Goal: Information Seeking & Learning: Learn about a topic

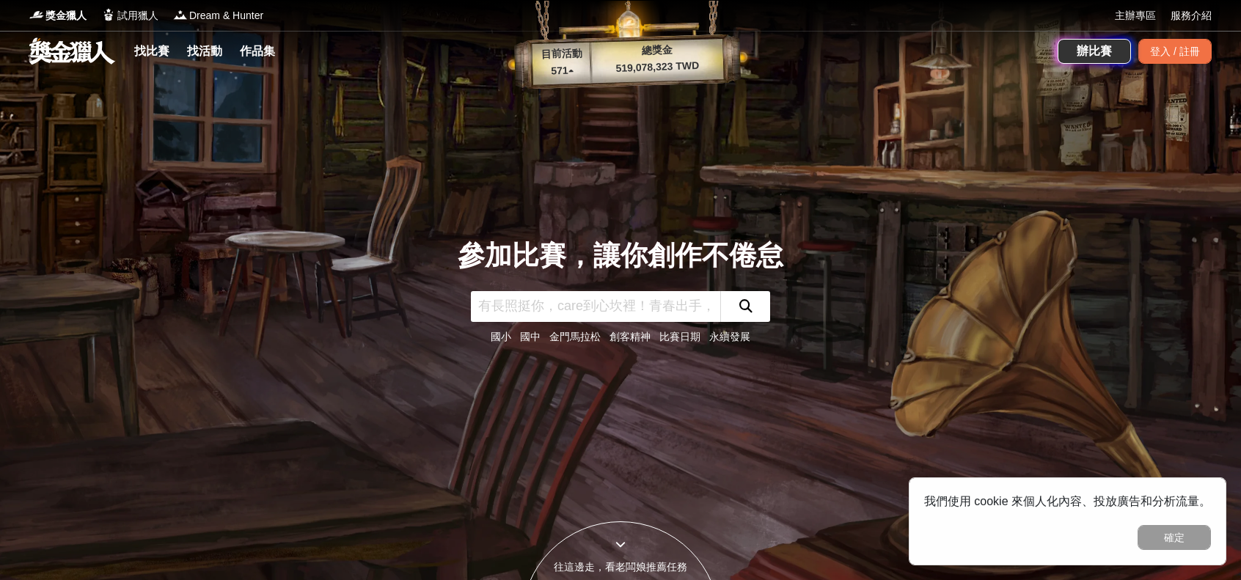
click at [88, 46] on link at bounding box center [72, 51] width 89 height 28
click at [85, 55] on link at bounding box center [72, 51] width 89 height 28
click at [72, 15] on span "獎金獵人" at bounding box center [65, 15] width 41 height 15
click at [170, 48] on link "找比賽" at bounding box center [151, 51] width 47 height 21
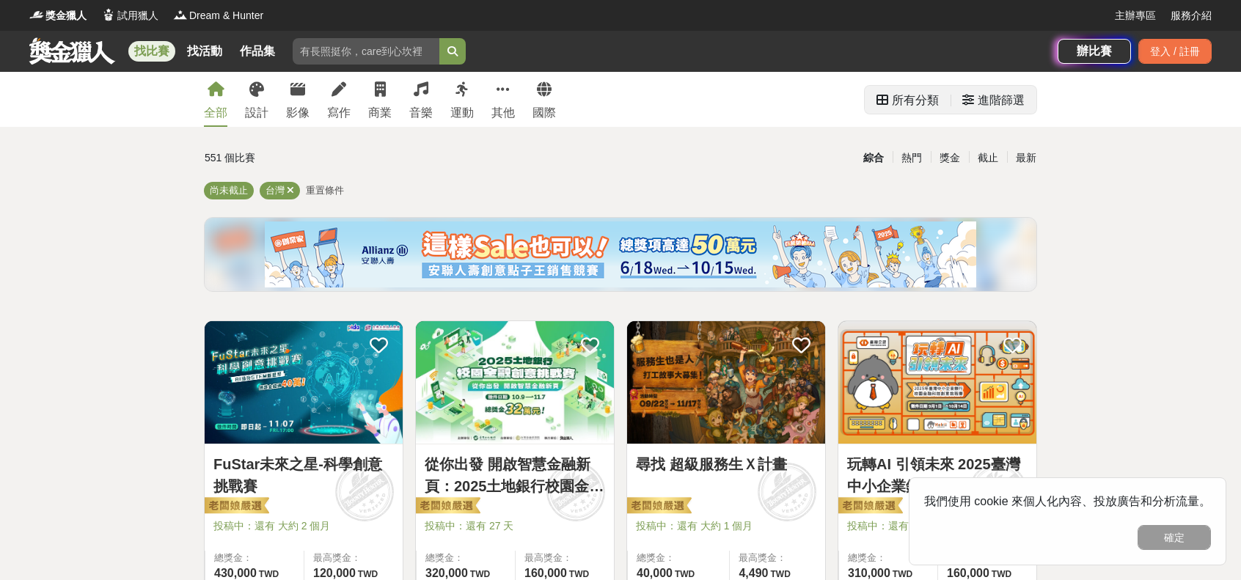
click at [1015, 93] on div "進階篩選" at bounding box center [1001, 100] width 47 height 29
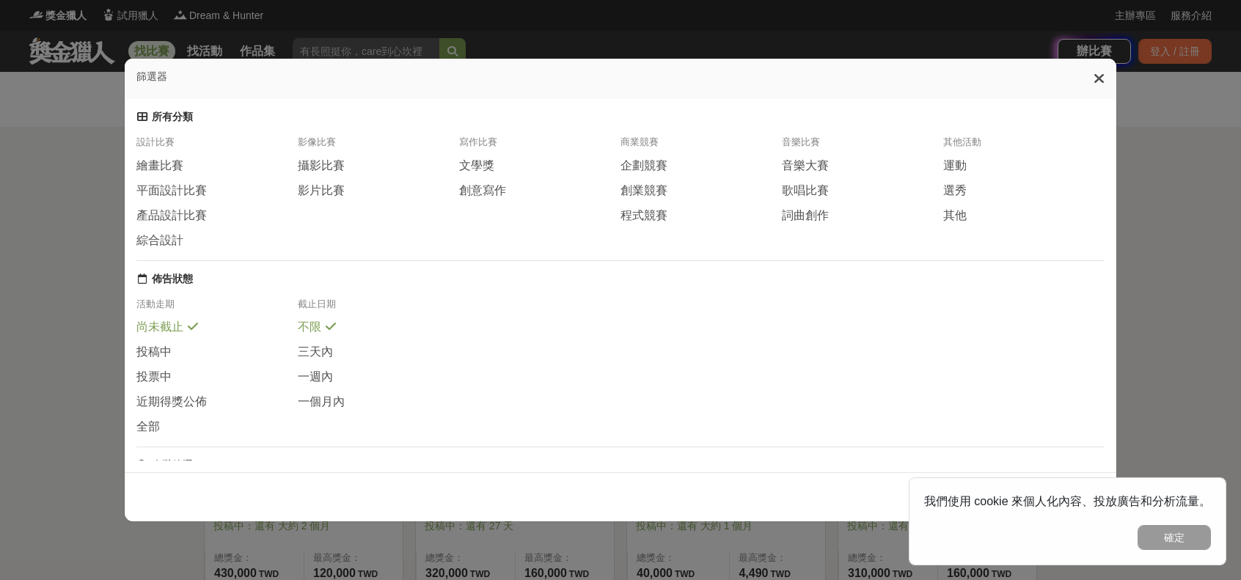
click at [1101, 76] on icon at bounding box center [1099, 78] width 11 height 15
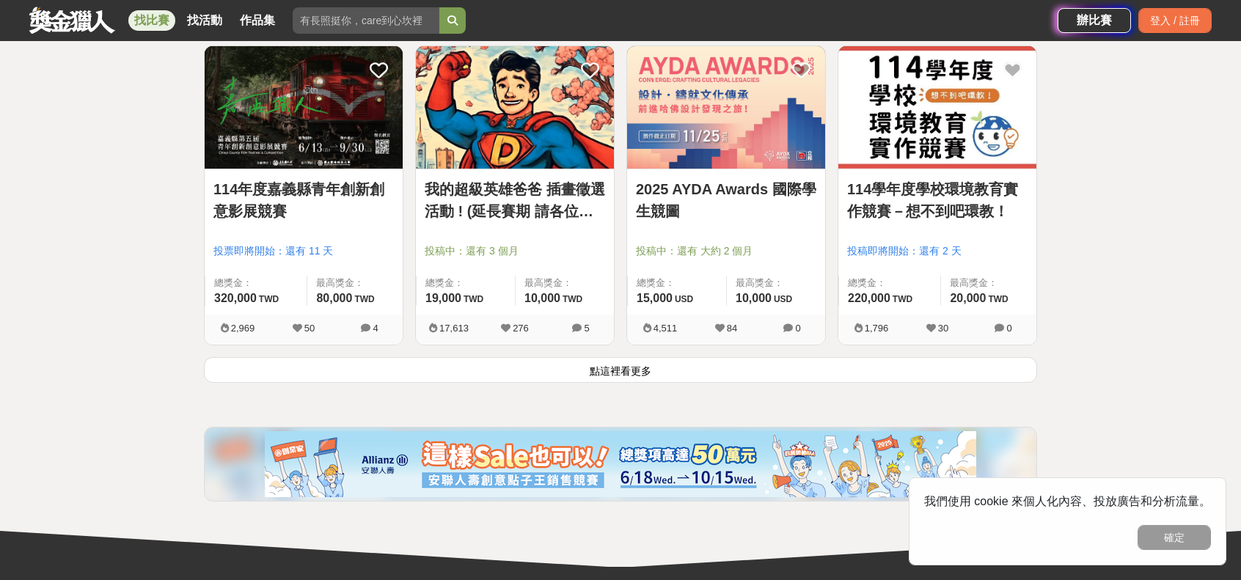
scroll to position [1834, 0]
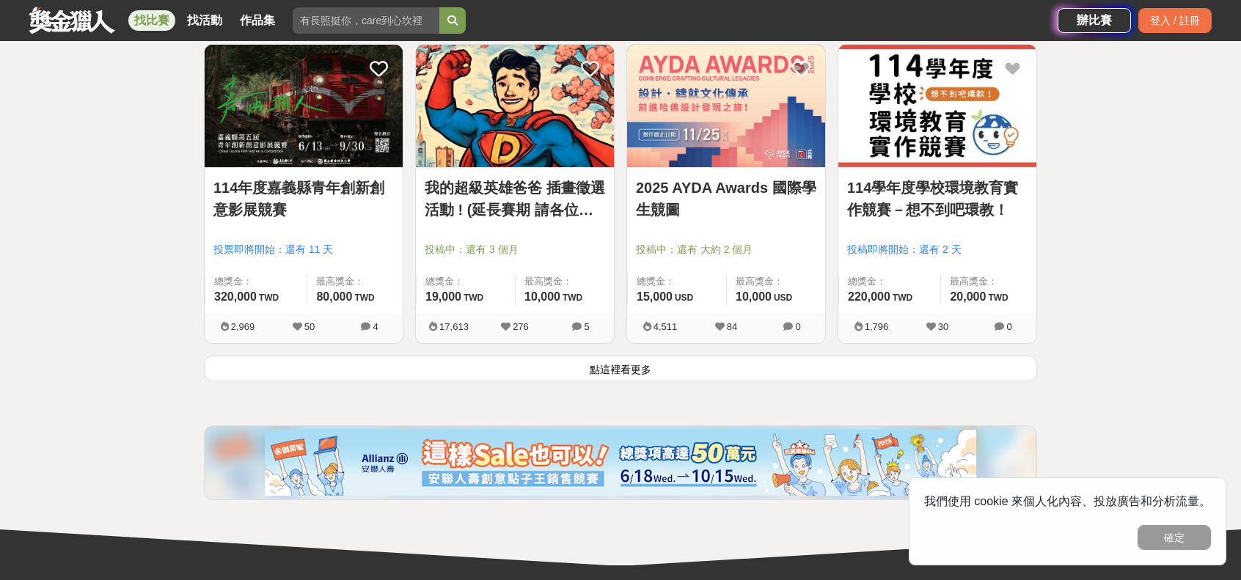
click at [639, 362] on button "點這裡看更多" at bounding box center [620, 369] width 833 height 26
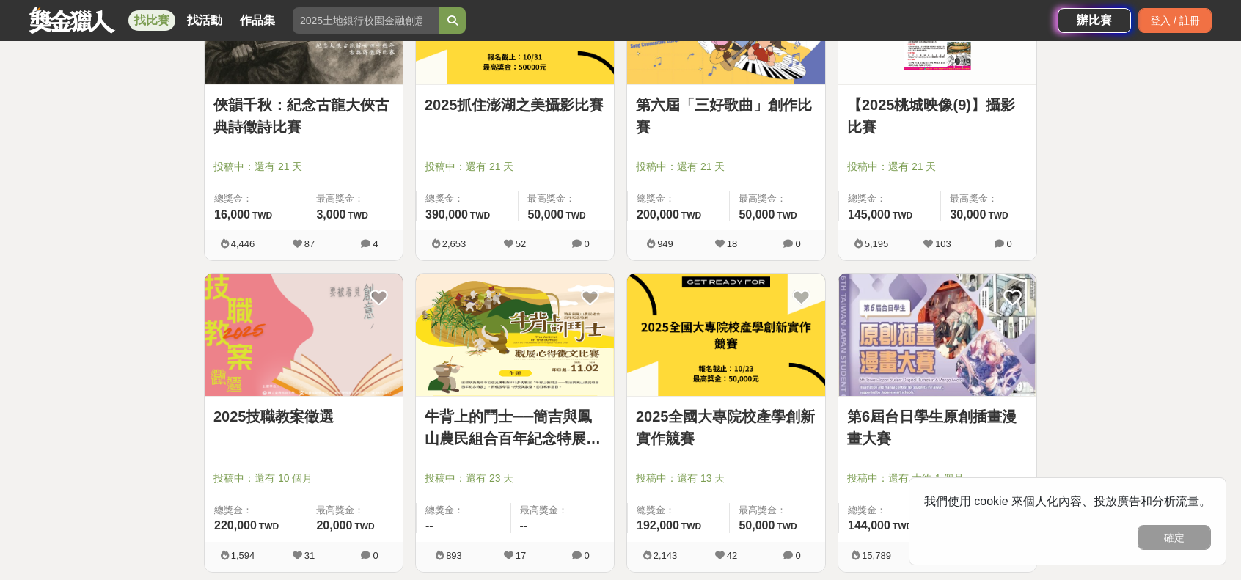
scroll to position [3594, 0]
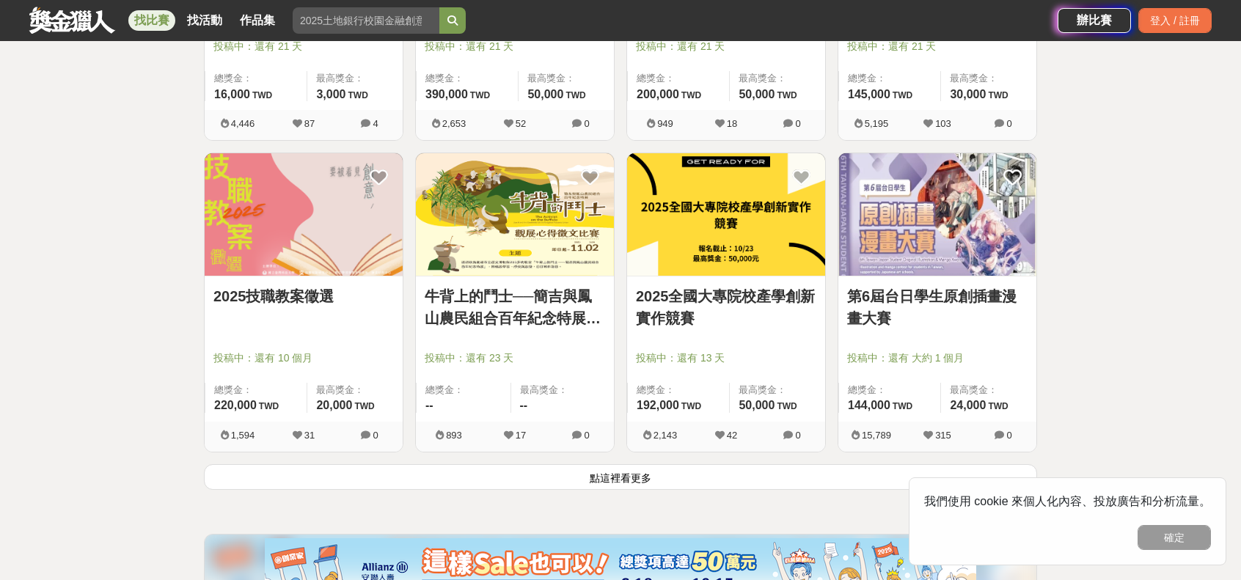
click at [641, 475] on button "點這裡看更多" at bounding box center [620, 477] width 833 height 26
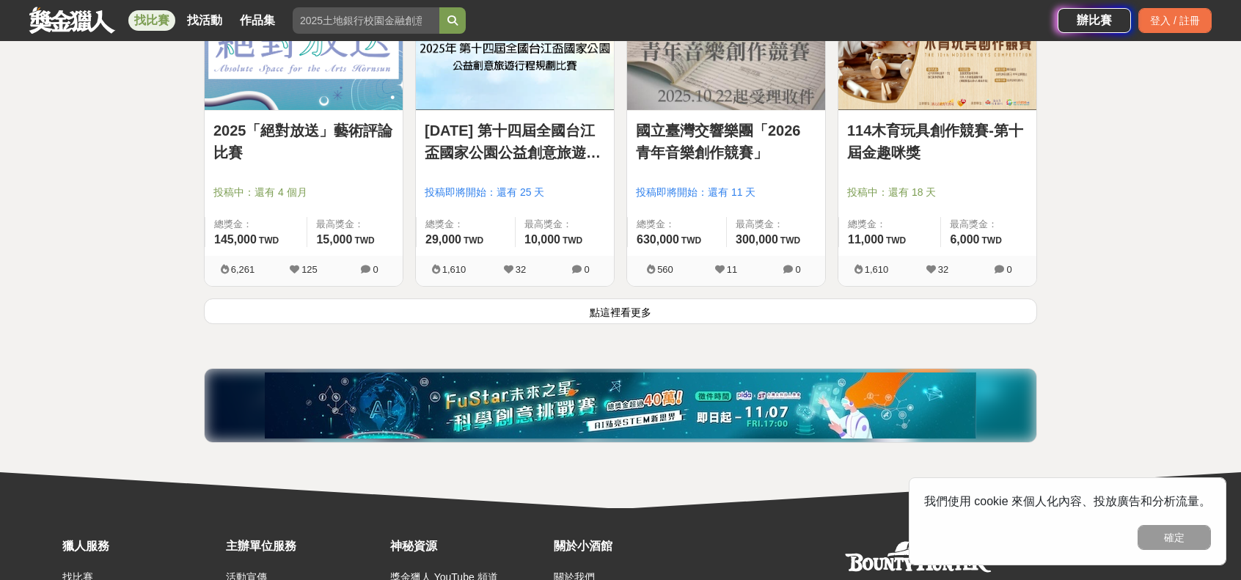
scroll to position [5648, 0]
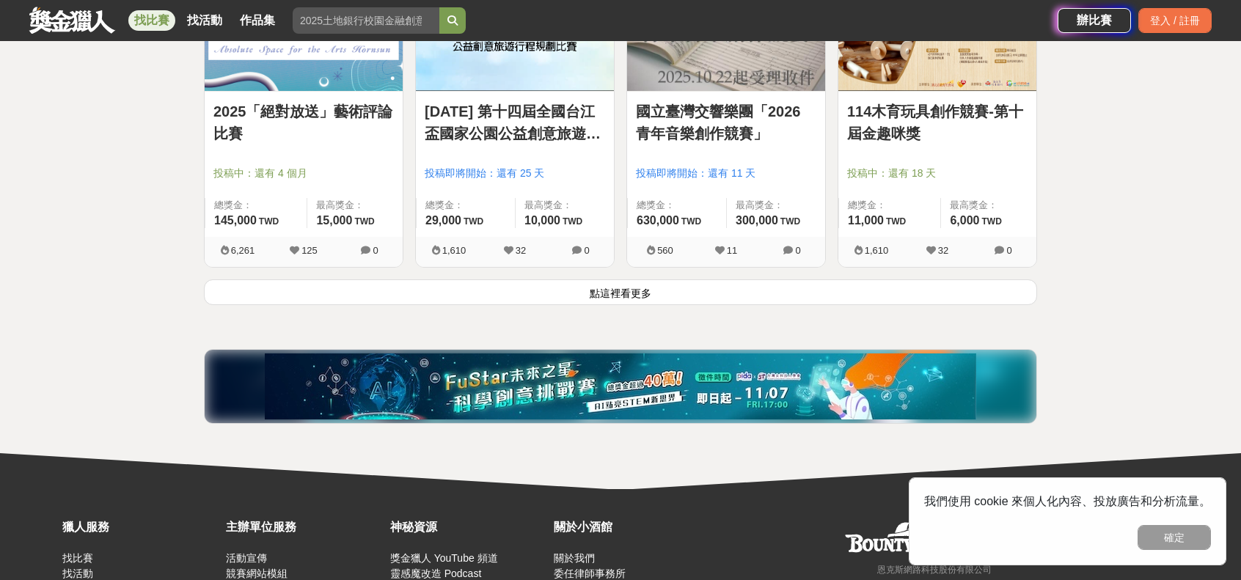
click at [589, 285] on button "點這裡看更多" at bounding box center [620, 292] width 833 height 26
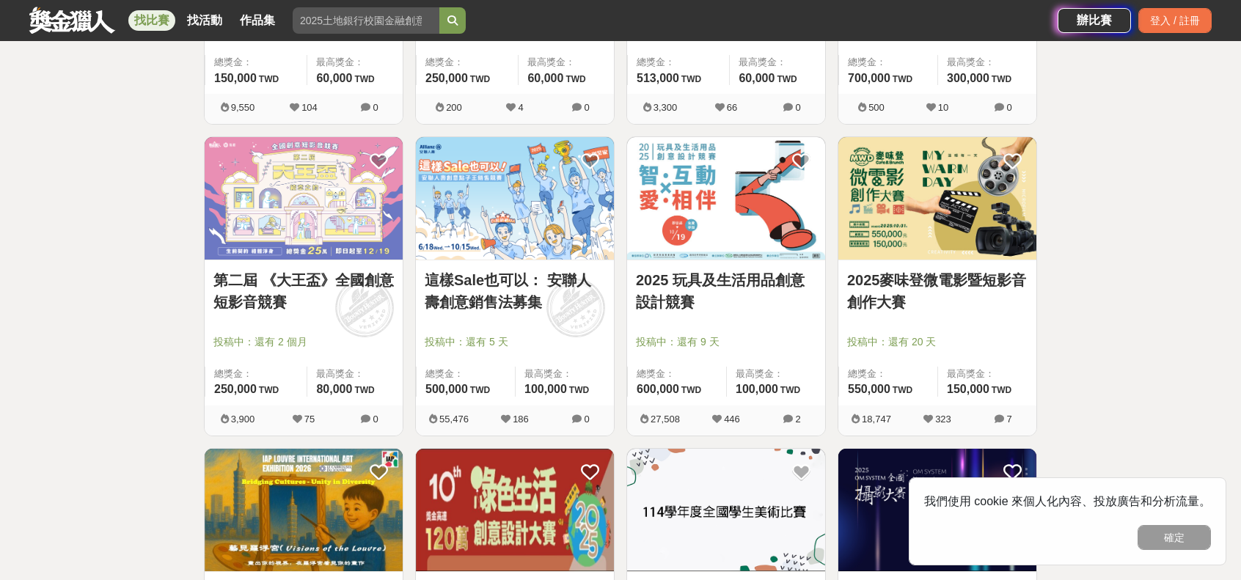
scroll to position [367, 0]
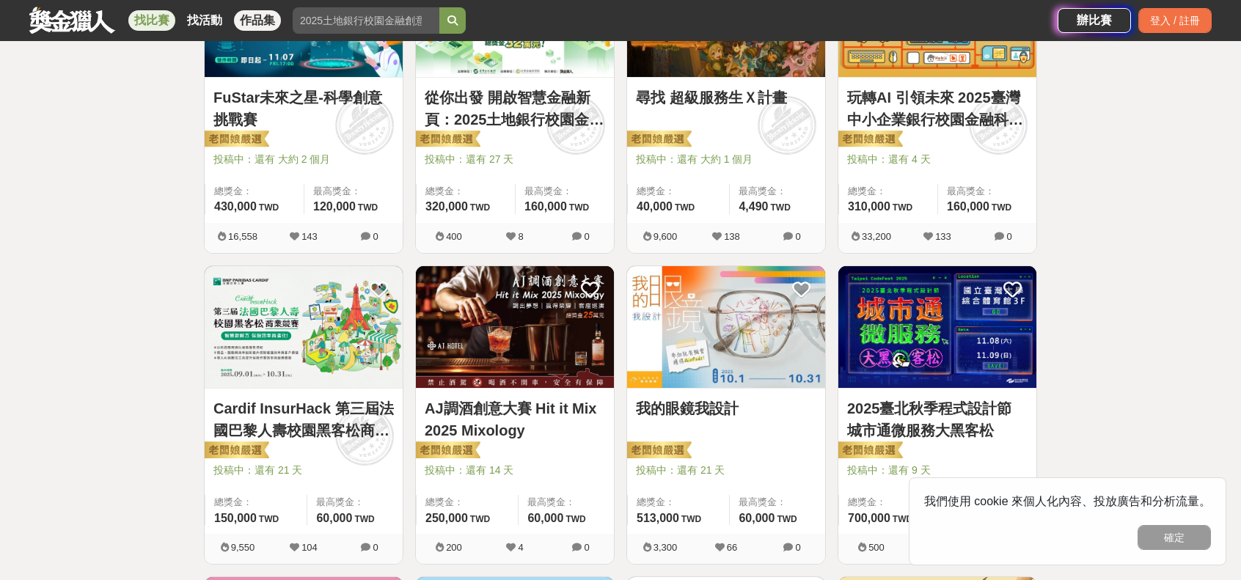
click at [270, 14] on link "作品集" at bounding box center [257, 20] width 47 height 21
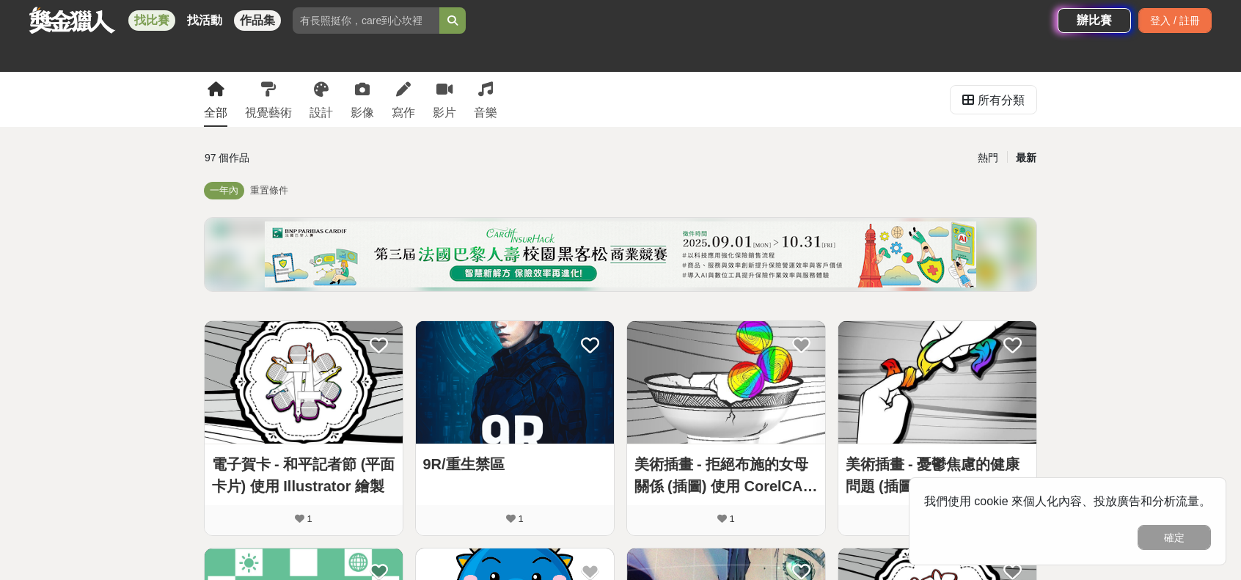
click at [166, 15] on link "找比賽" at bounding box center [151, 20] width 47 height 21
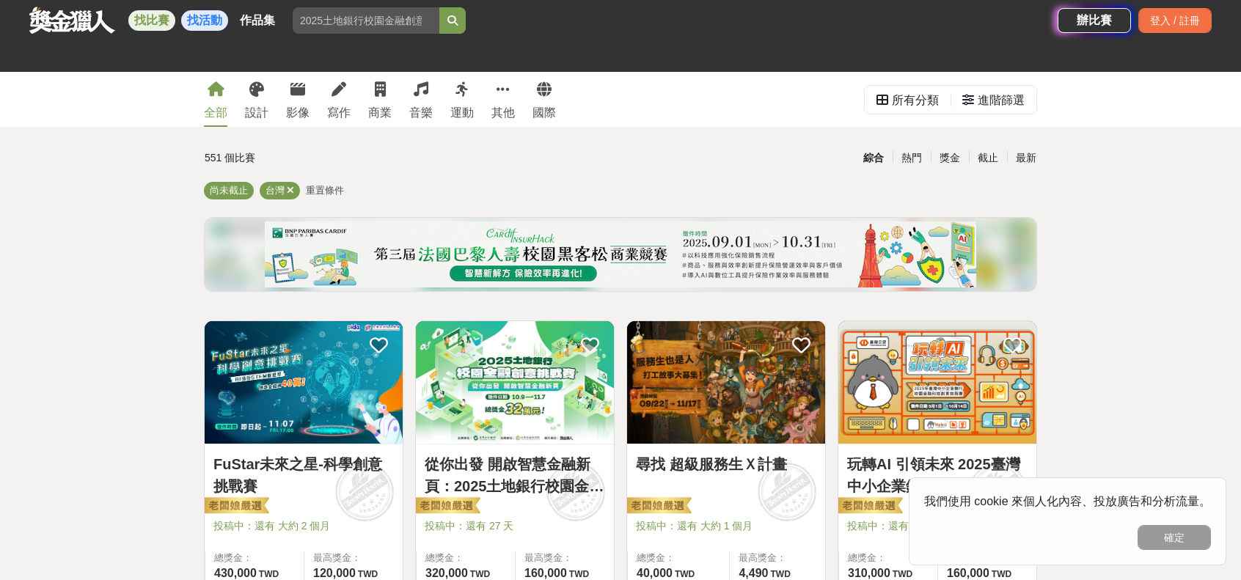
click at [218, 20] on link "找活動" at bounding box center [204, 20] width 47 height 21
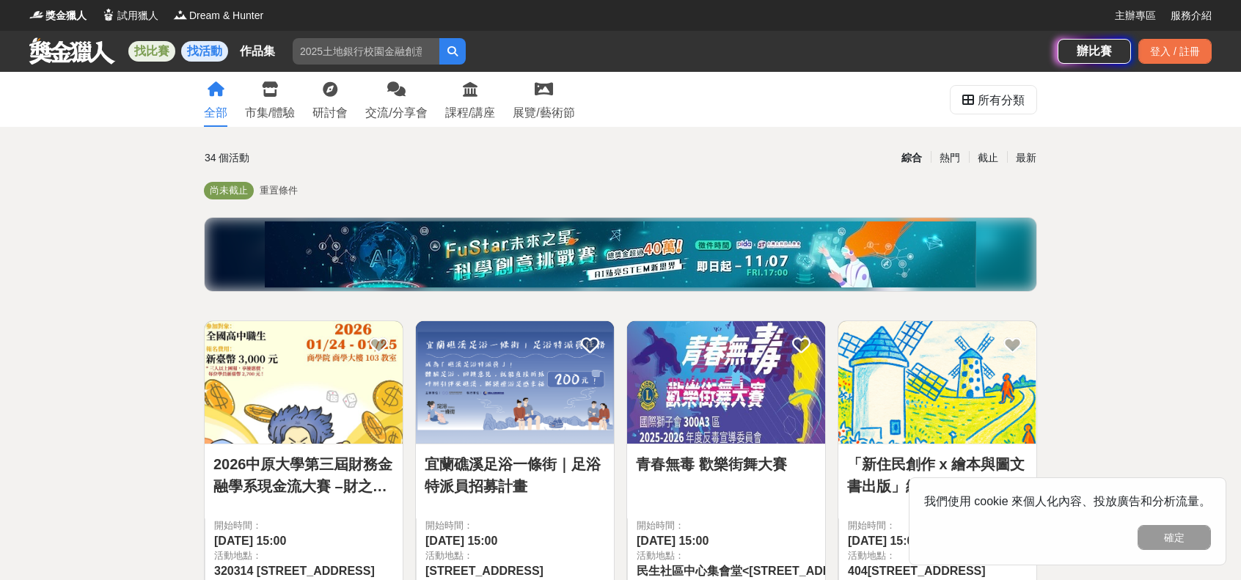
click at [159, 48] on link "找比賽" at bounding box center [151, 51] width 47 height 21
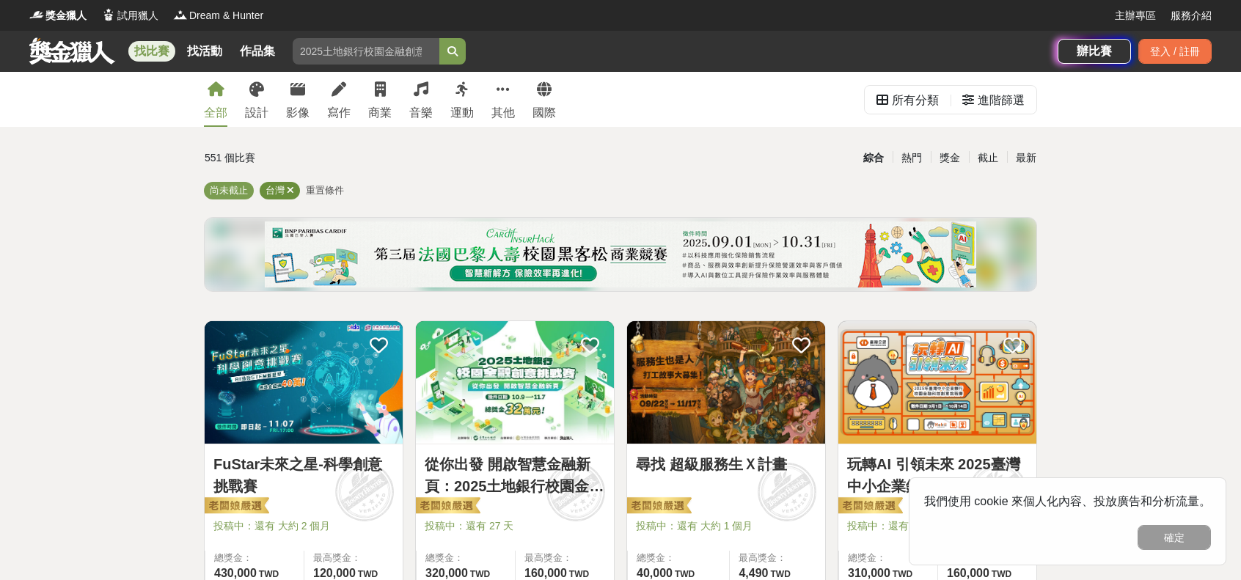
click at [287, 193] on icon at bounding box center [290, 191] width 7 height 10
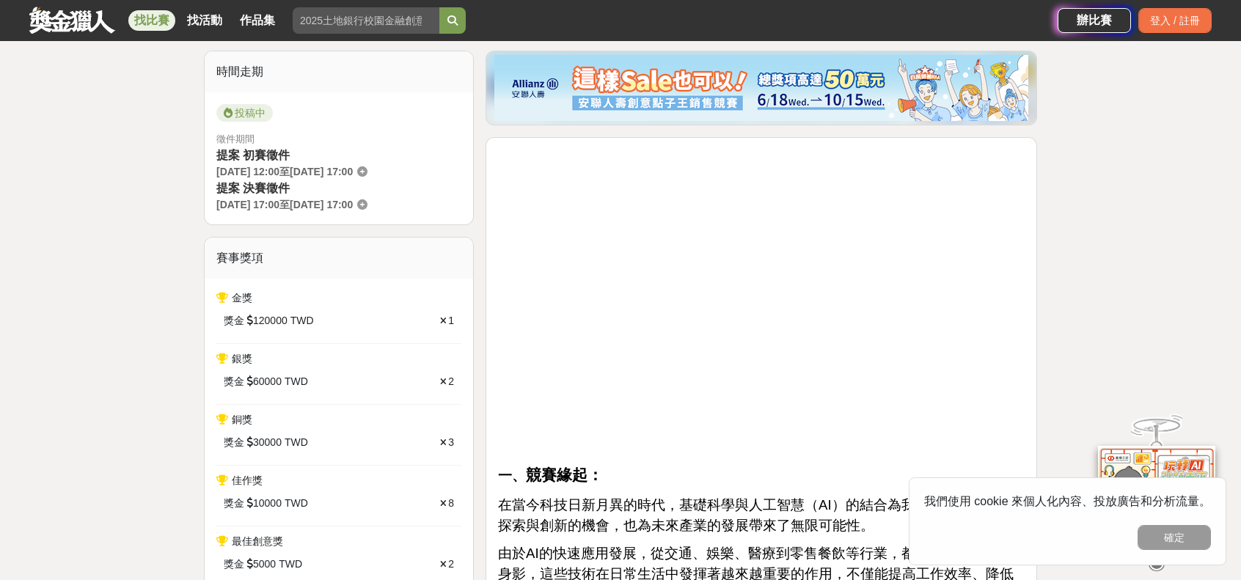
scroll to position [440, 0]
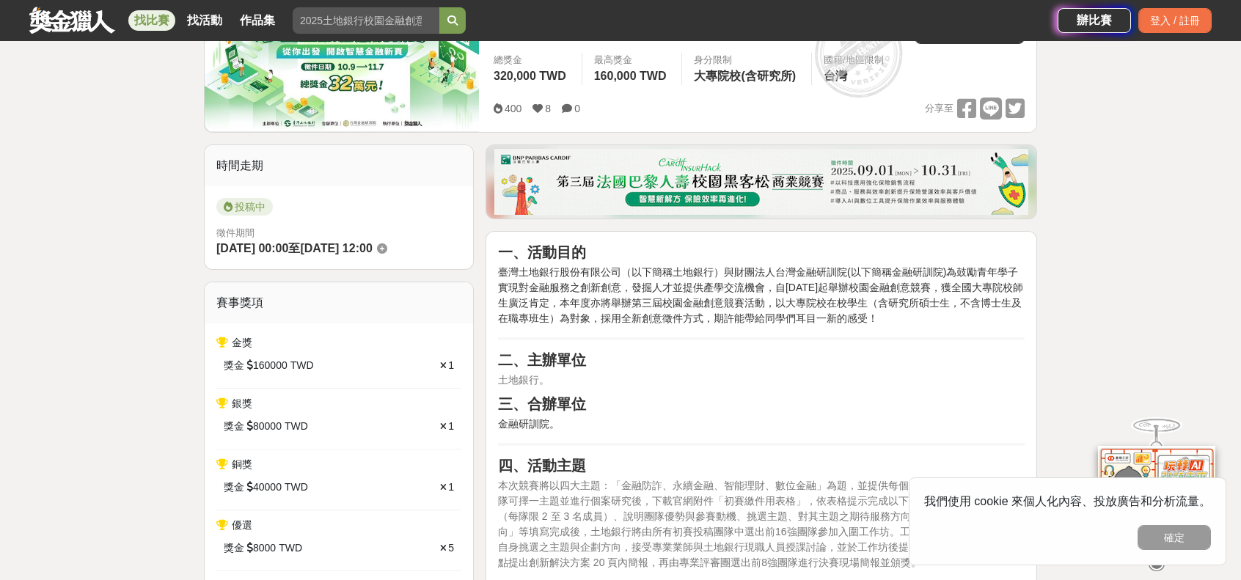
scroll to position [367, 0]
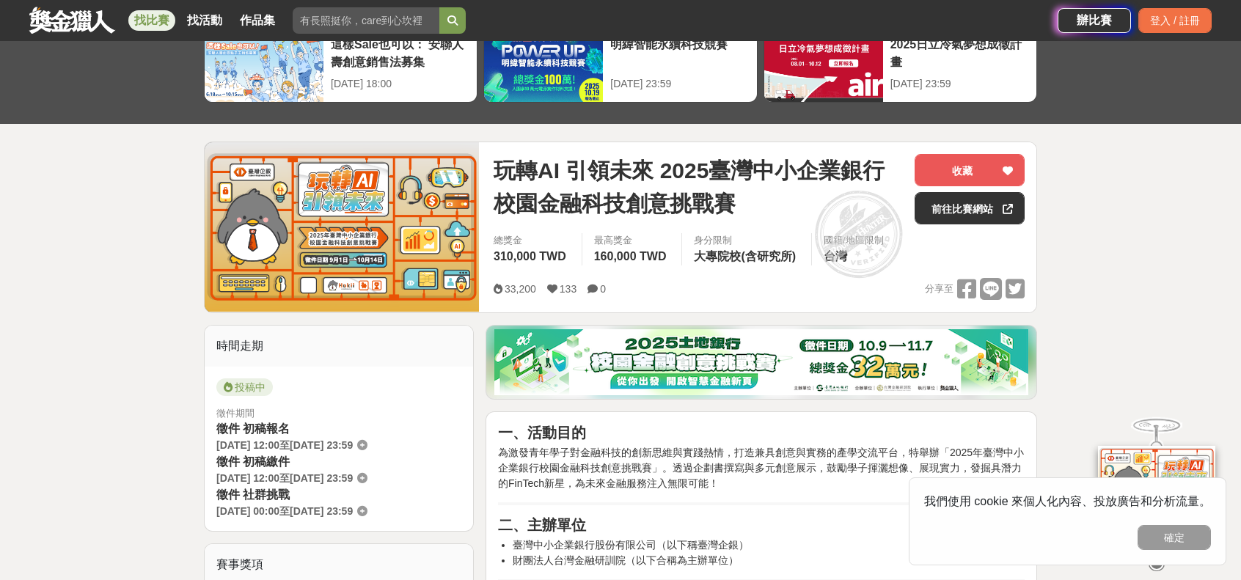
scroll to position [73, 0]
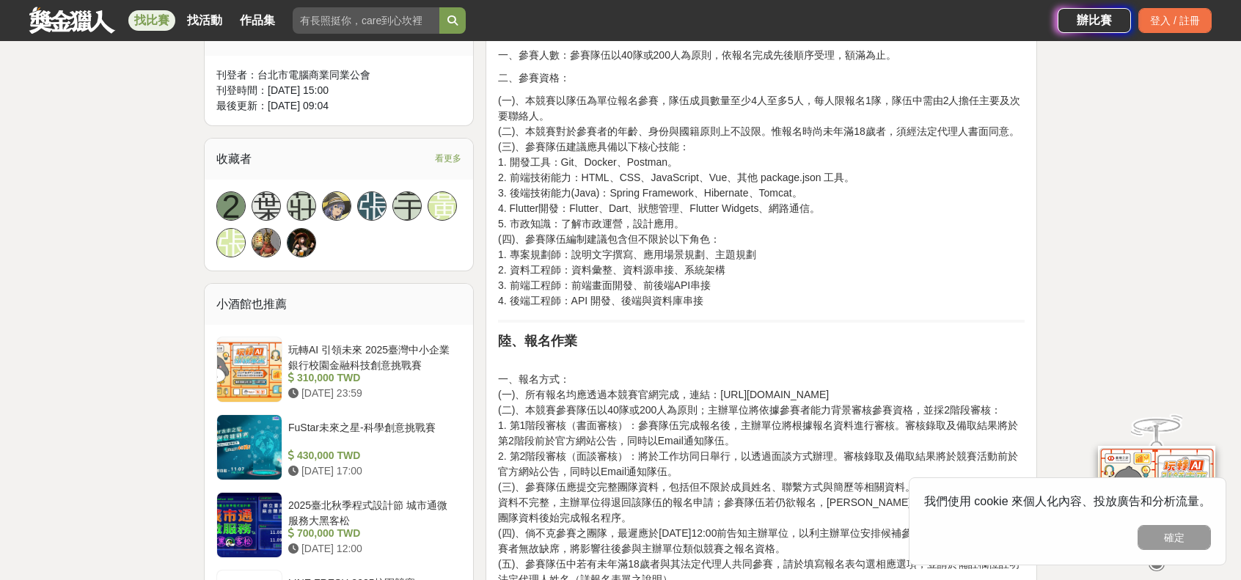
scroll to position [880, 0]
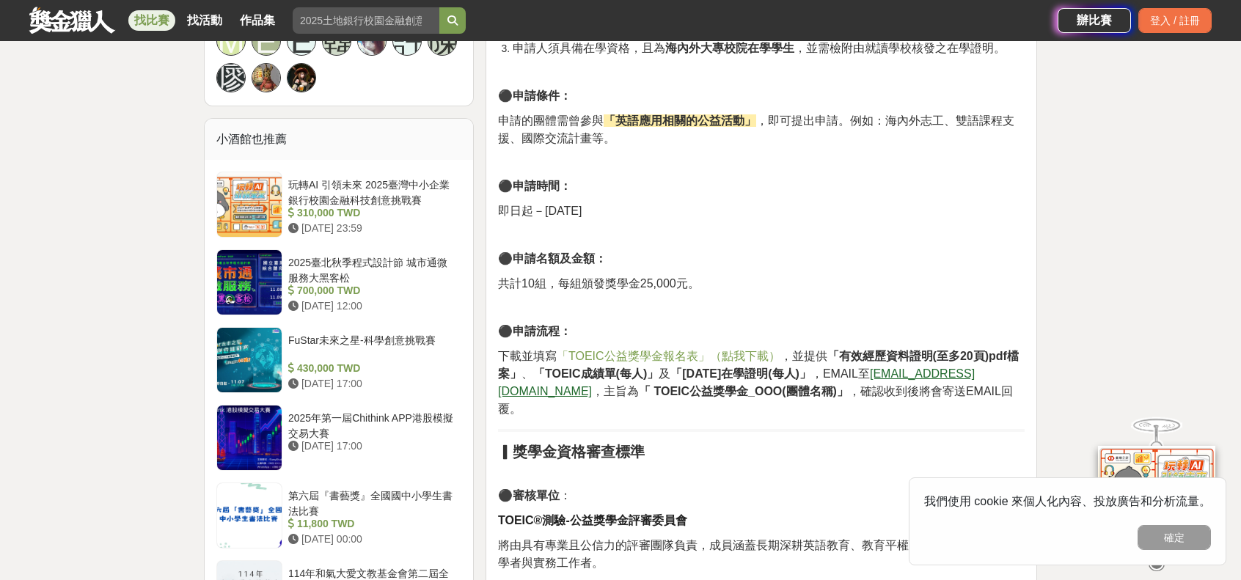
scroll to position [807, 0]
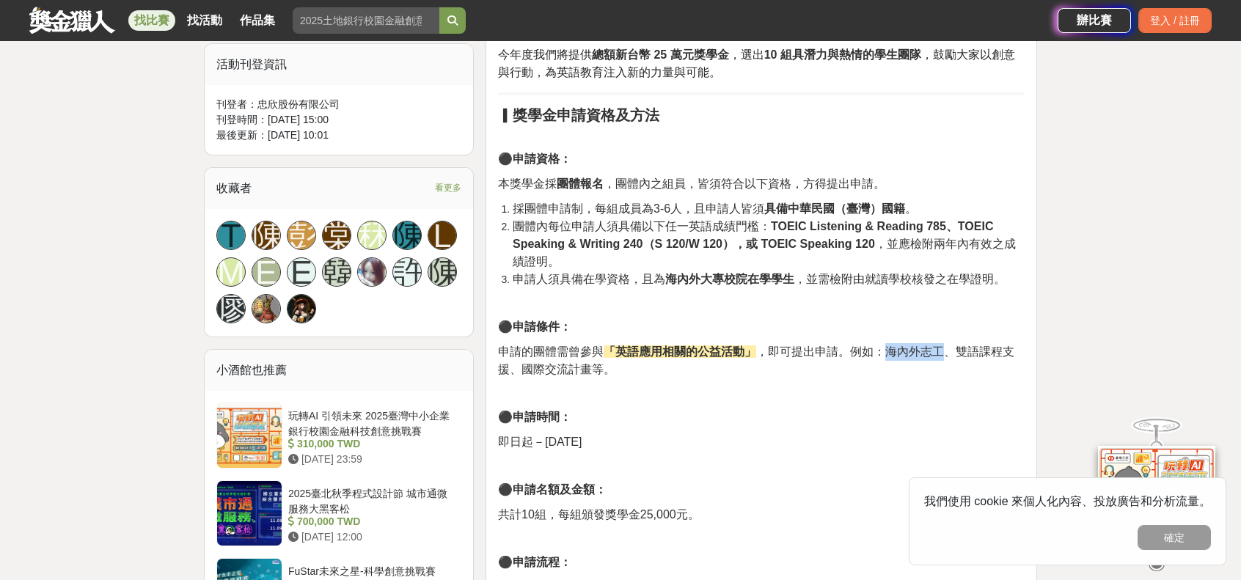
drag, startPoint x: 882, startPoint y: 350, endPoint x: 938, endPoint y: 351, distance: 55.8
click at [938, 351] on span "，即可提出申請。例如：海內外志工、雙語課程支援、國際交流計畫等。" at bounding box center [756, 361] width 516 height 30
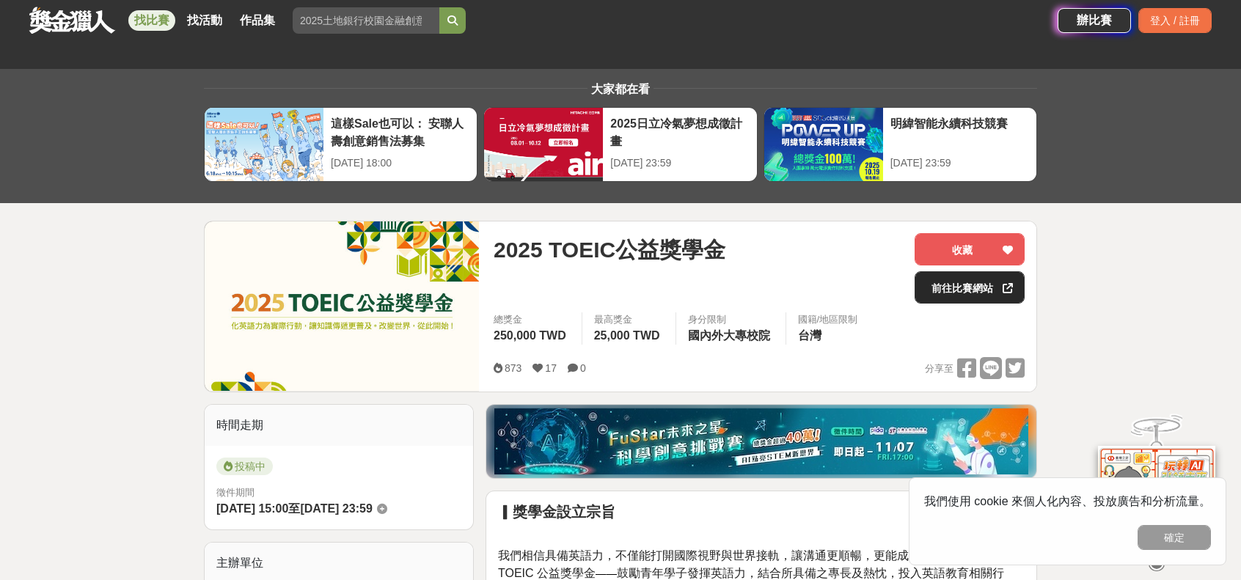
scroll to position [0, 0]
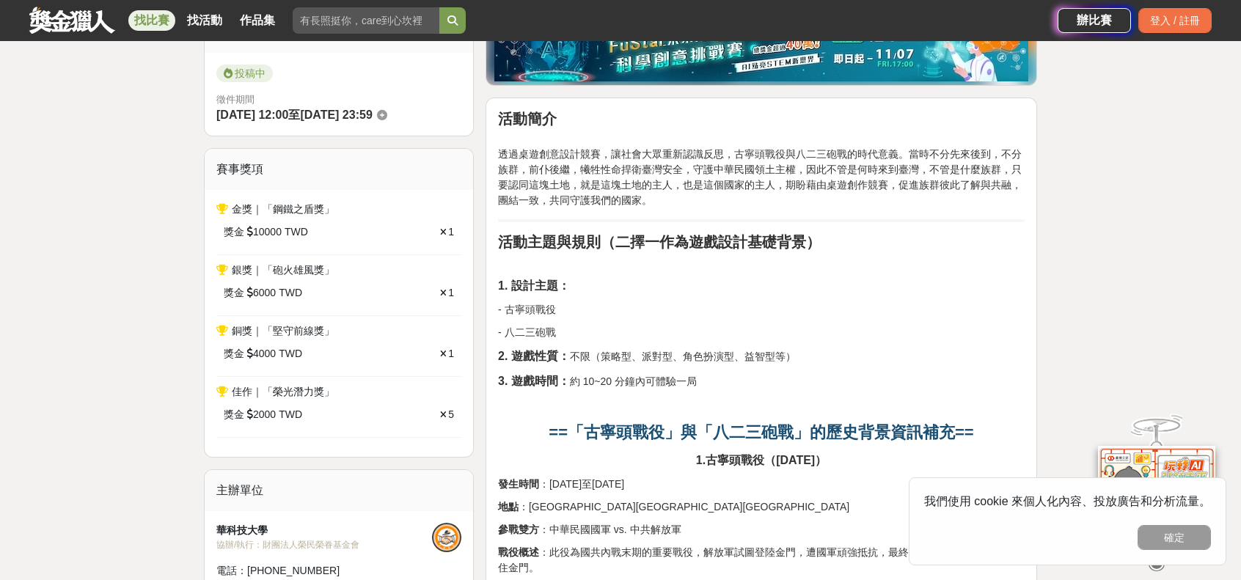
scroll to position [220, 0]
